Goal: Entertainment & Leisure: Consume media (video, audio)

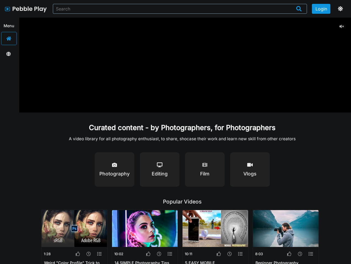
click at [321, 9] on button "Login" at bounding box center [320, 9] width 19 height 10
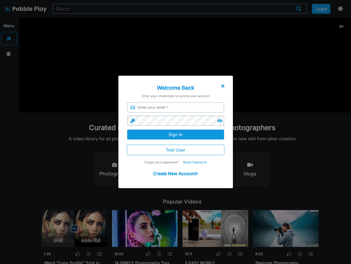
click at [339, 9] on div at bounding box center [175, 140] width 351 height 317
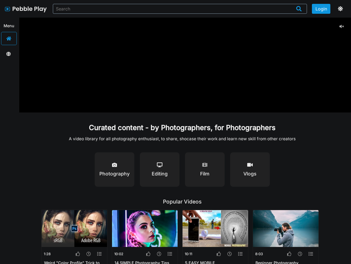
click at [175, 141] on p "A video library for all photography enthusiast, to share, shocase their work an…" at bounding box center [182, 138] width 227 height 5
click at [341, 26] on icon at bounding box center [341, 26] width 4 height 4
click at [114, 169] on div "Photography" at bounding box center [114, 169] width 30 height 17
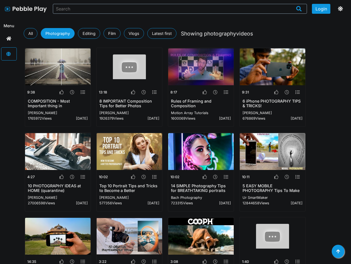
click at [159, 169] on div at bounding box center [128, 152] width 65 height 39
click at [205, 169] on img at bounding box center [200, 151] width 65 height 37
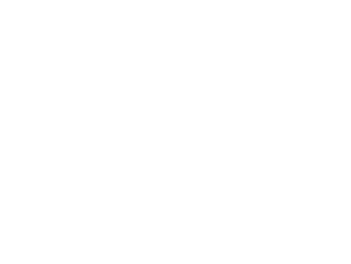
click at [250, 0] on html at bounding box center [175, 0] width 351 height 0
click at [78, 0] on html at bounding box center [175, 0] width 351 height 0
click at [89, 0] on html at bounding box center [175, 0] width 351 height 0
